Goal: Task Accomplishment & Management: Use online tool/utility

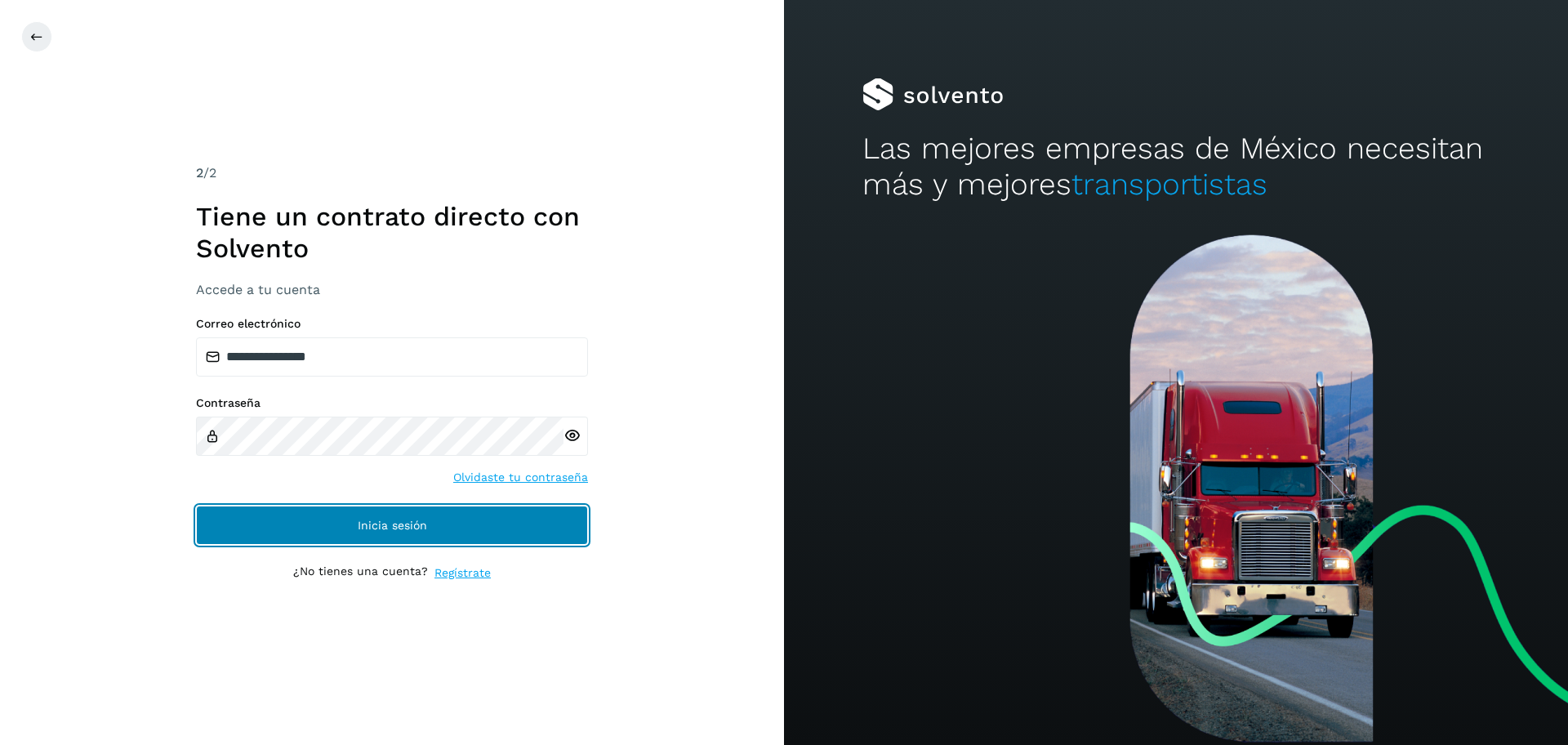
click at [313, 509] on button "Inicia sesión" at bounding box center [392, 525] width 392 height 39
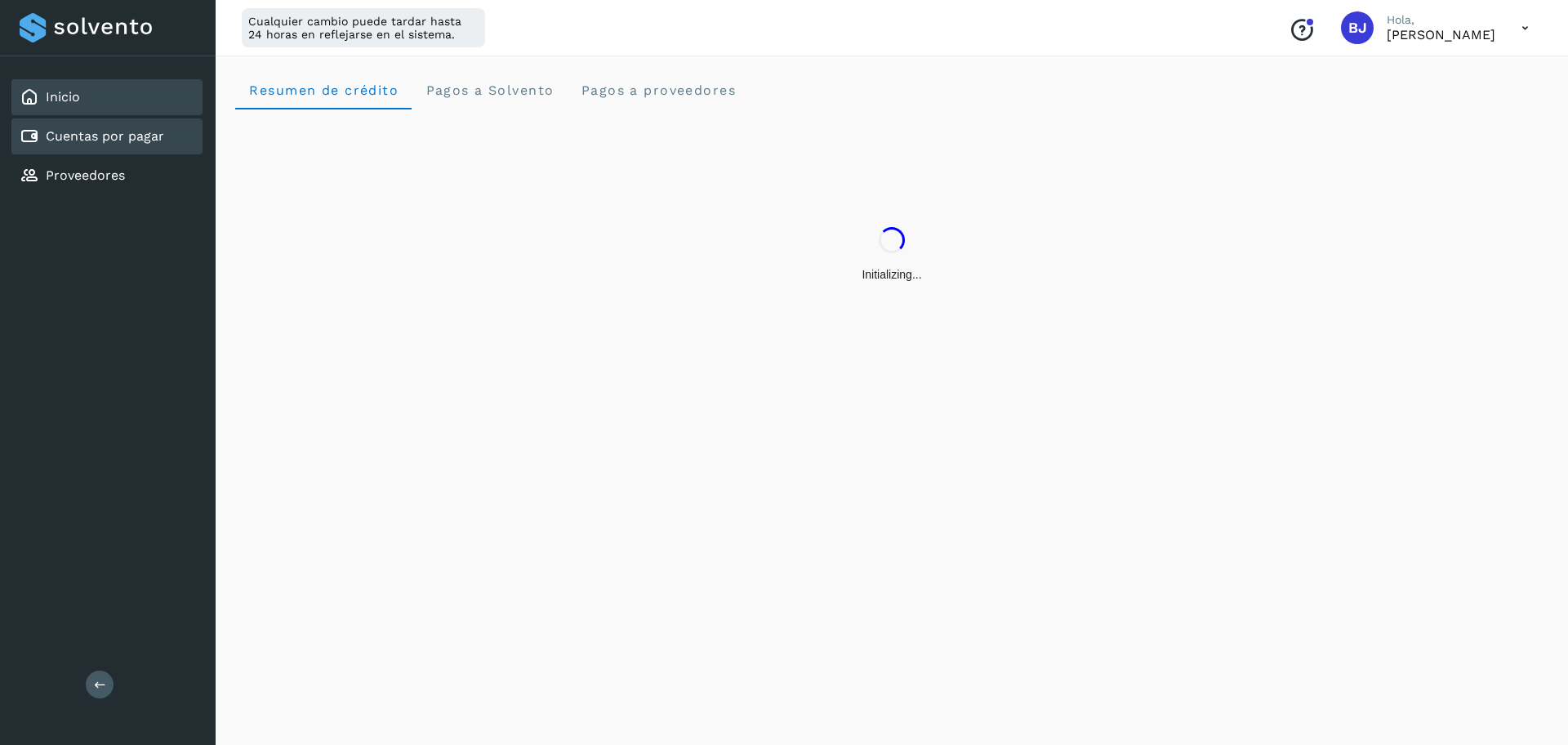
click at [116, 134] on link "Cuentas por pagar" at bounding box center [105, 136] width 118 height 15
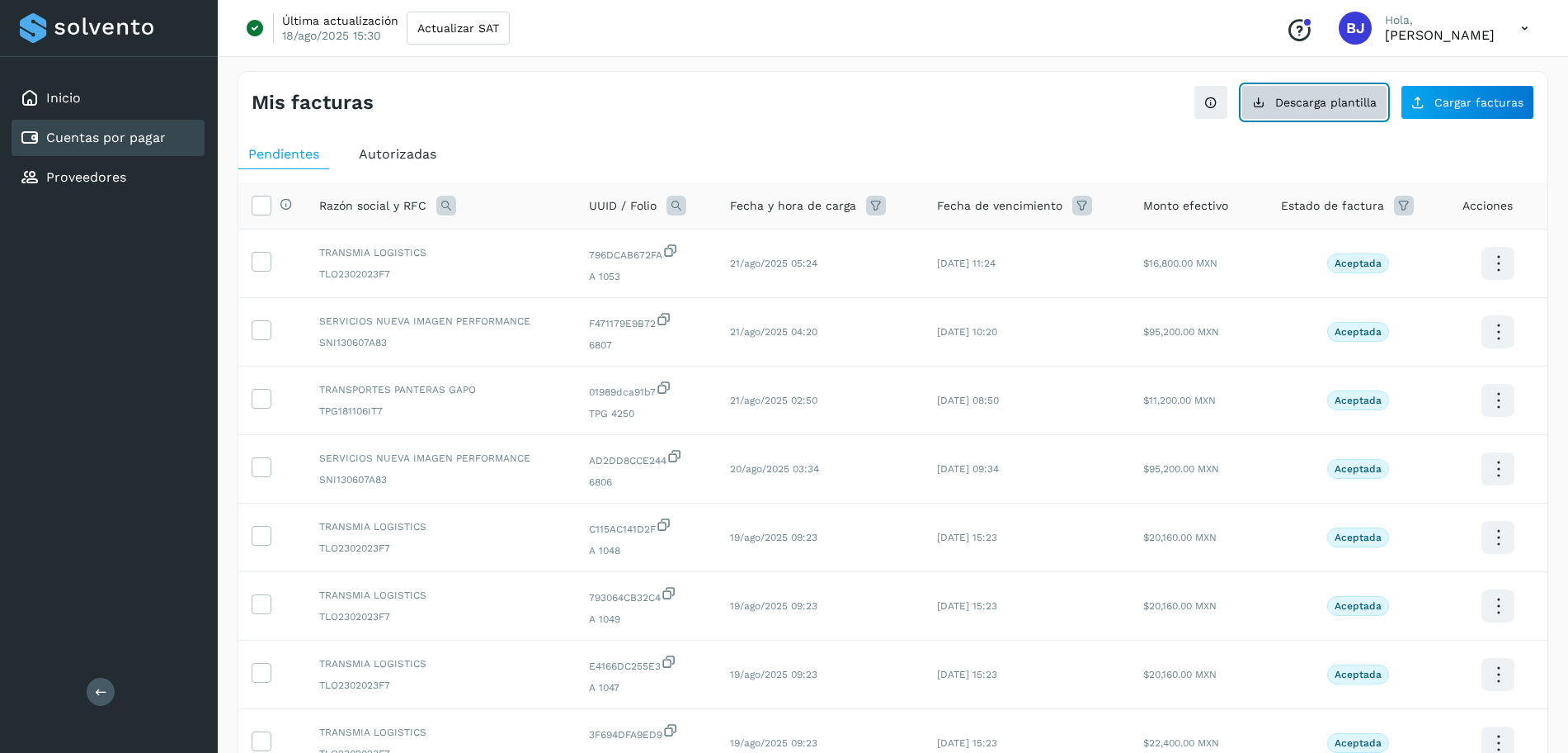
click at [1276, 98] on button "Descarga plantilla" at bounding box center [1314, 102] width 146 height 34
click at [1450, 100] on span "Cargar facturas" at bounding box center [1479, 102] width 89 height 11
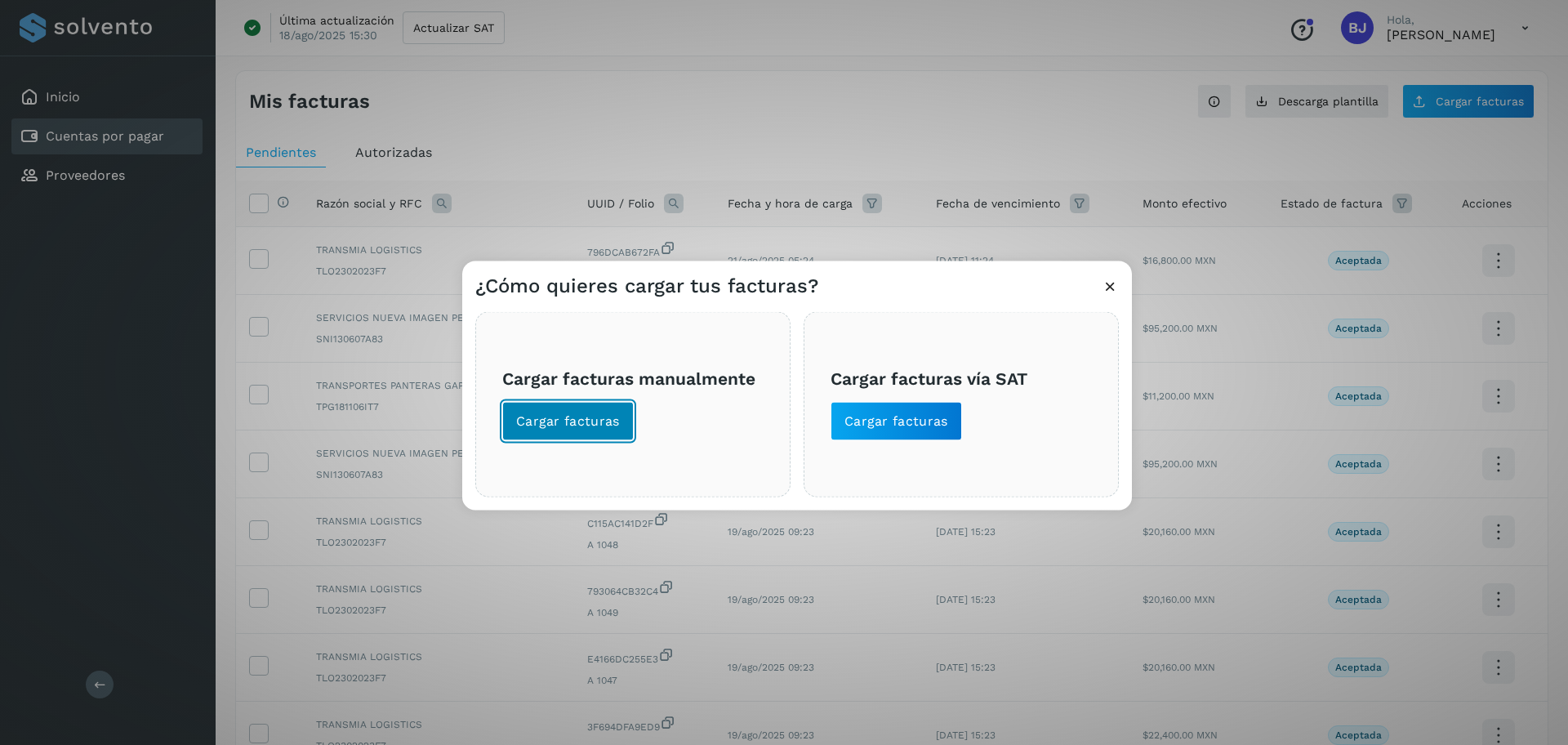
click at [554, 424] on span "Cargar facturas" at bounding box center [568, 421] width 104 height 18
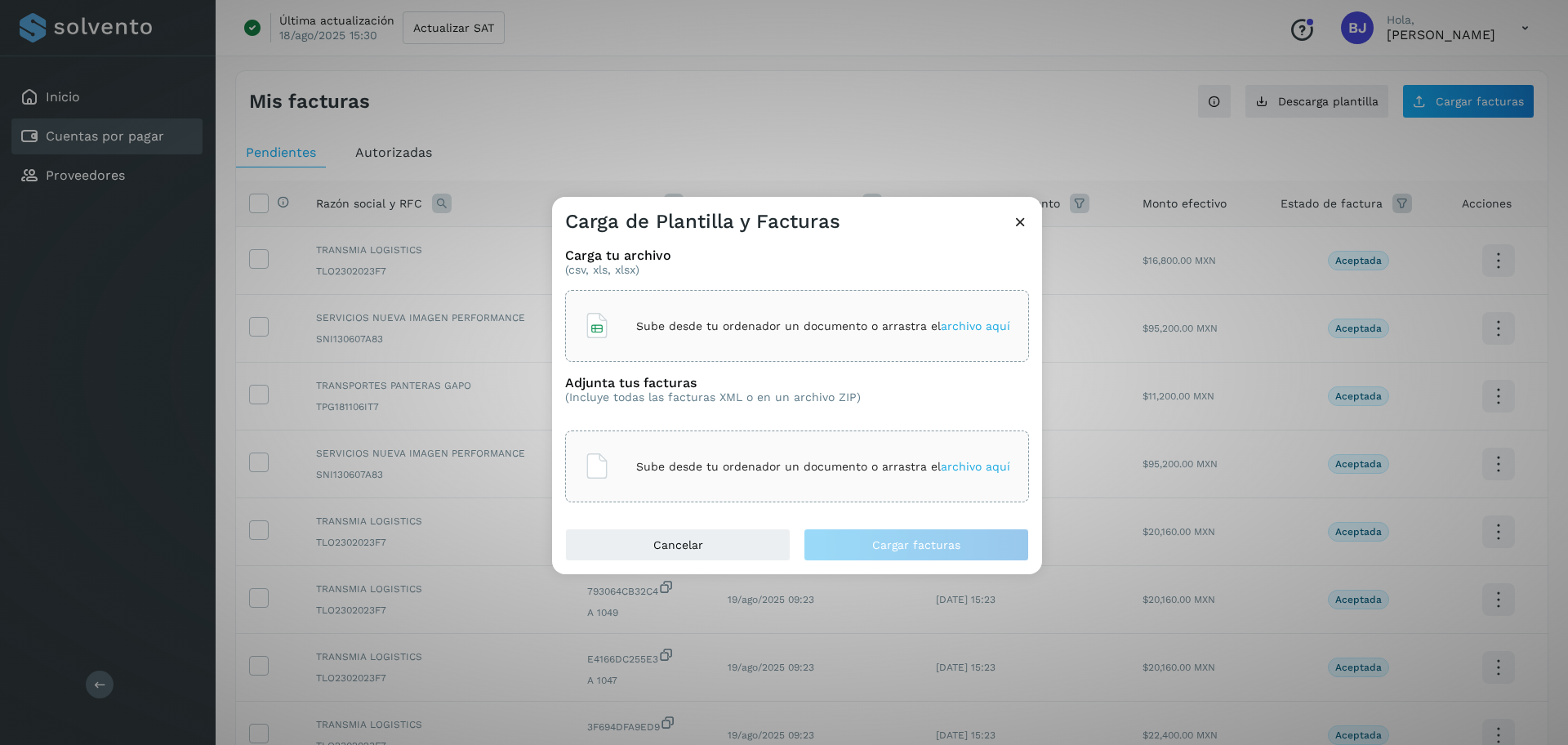
click at [671, 344] on div "Sube desde tu ordenador un documento o arrastra el archivo aquí" at bounding box center [797, 326] width 427 height 44
click at [696, 469] on p "Sube desde tu ordenador un documento o arrastra el archivo aquí" at bounding box center [823, 467] width 374 height 14
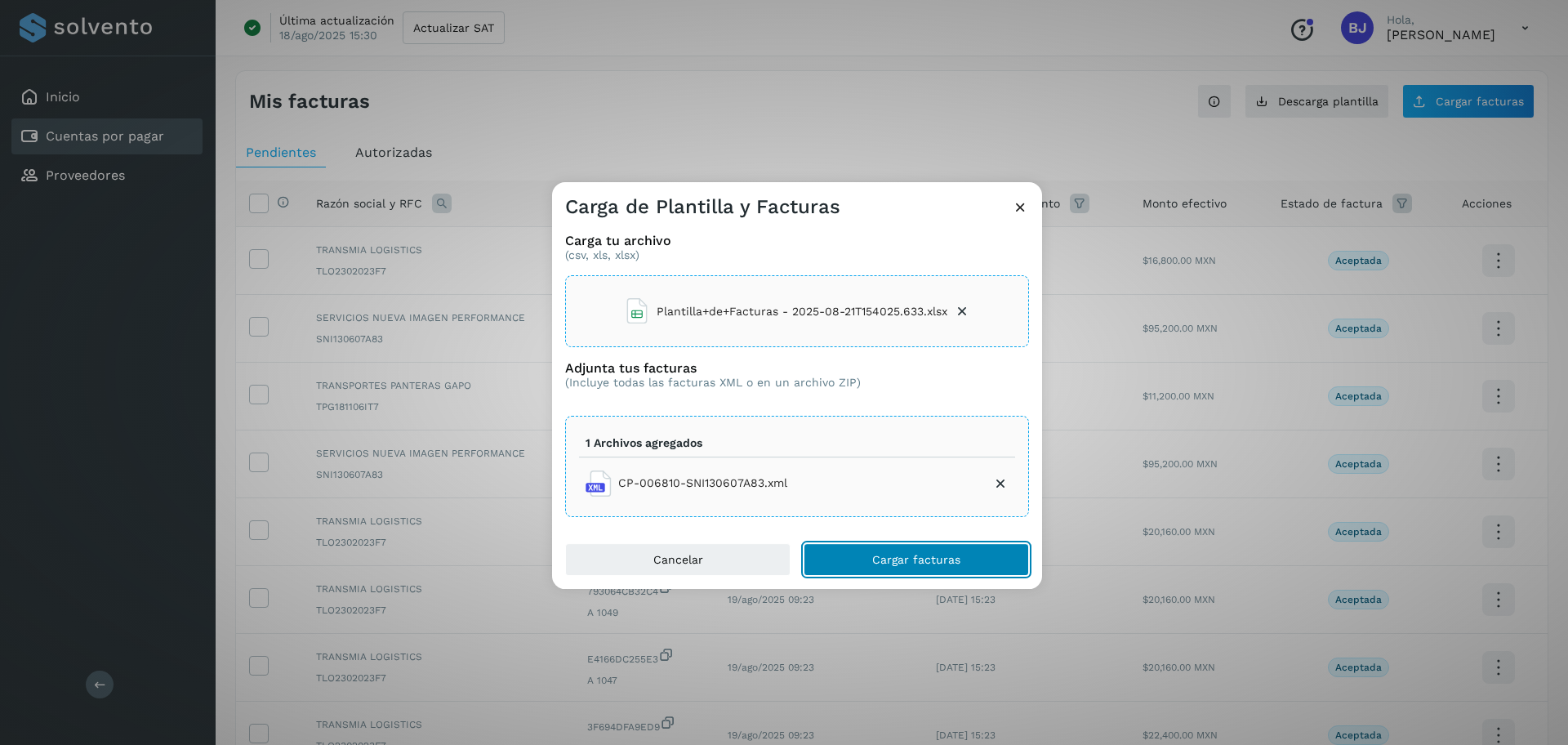
click at [899, 563] on span "Cargar facturas" at bounding box center [916, 559] width 89 height 11
click at [999, 483] on icon at bounding box center [1000, 483] width 16 height 16
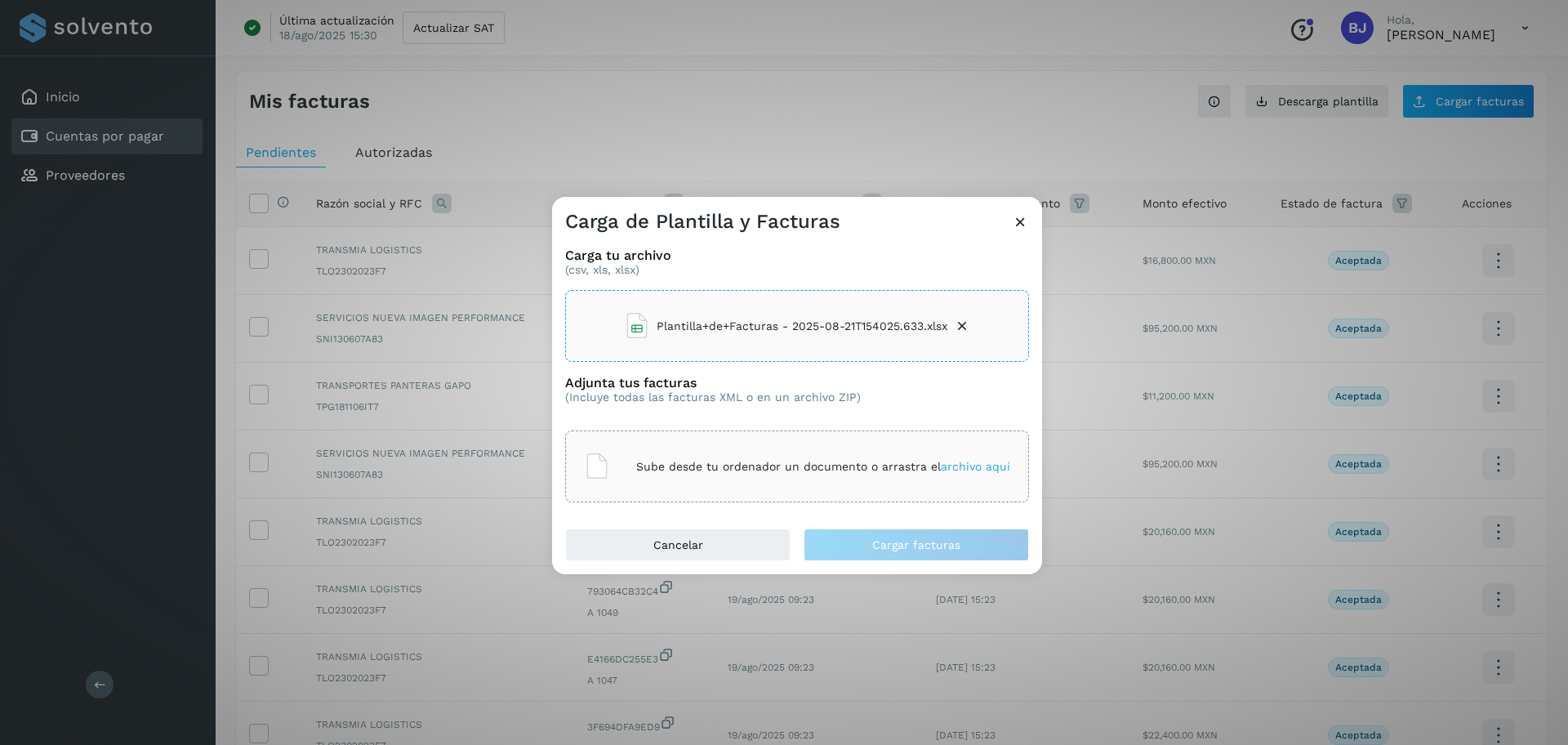
click at [789, 473] on p "Sube desde tu ordenador un documento o arrastra el archivo aquí" at bounding box center [823, 467] width 374 height 14
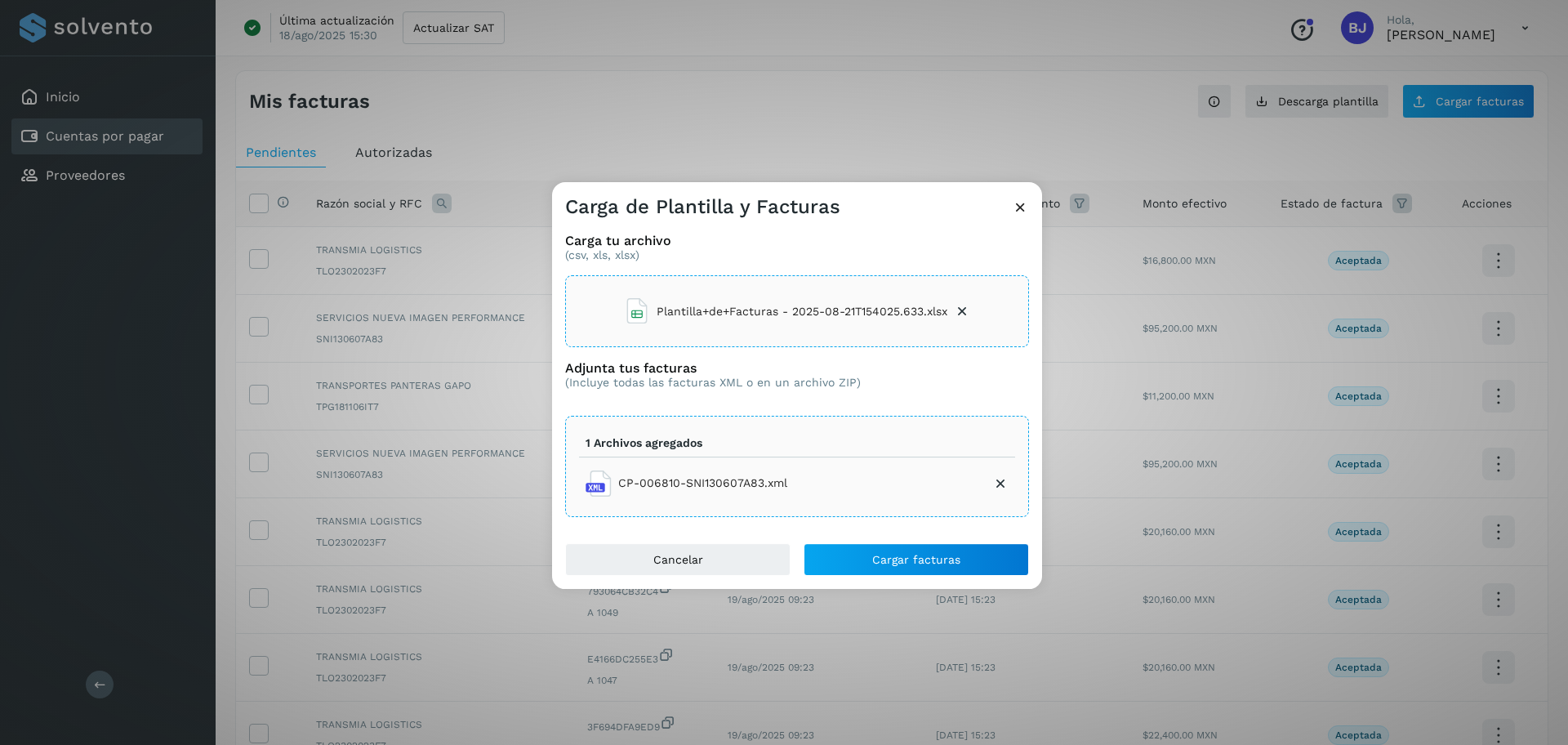
click at [973, 312] on div "Plantilla+de+Facturas - 2025-08-21T154025.633.xlsx" at bounding box center [797, 311] width 464 height 72
click at [778, 303] on div "Sube desde tu ordenador un documento o arrastra el archivo aquí" at bounding box center [797, 312] width 427 height 44
click at [891, 555] on span "Cargar facturas" at bounding box center [916, 559] width 89 height 11
